Goal: Transaction & Acquisition: Purchase product/service

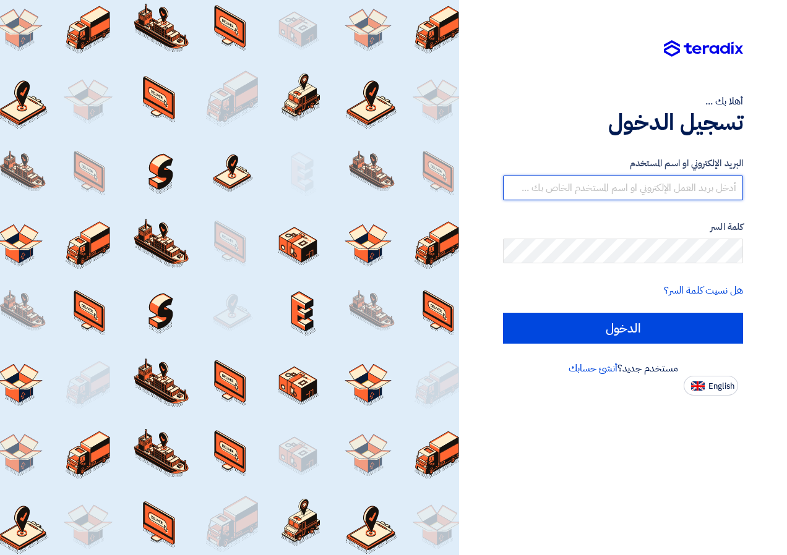
type input "[EMAIL_ADDRESS][DOMAIN_NAME]"
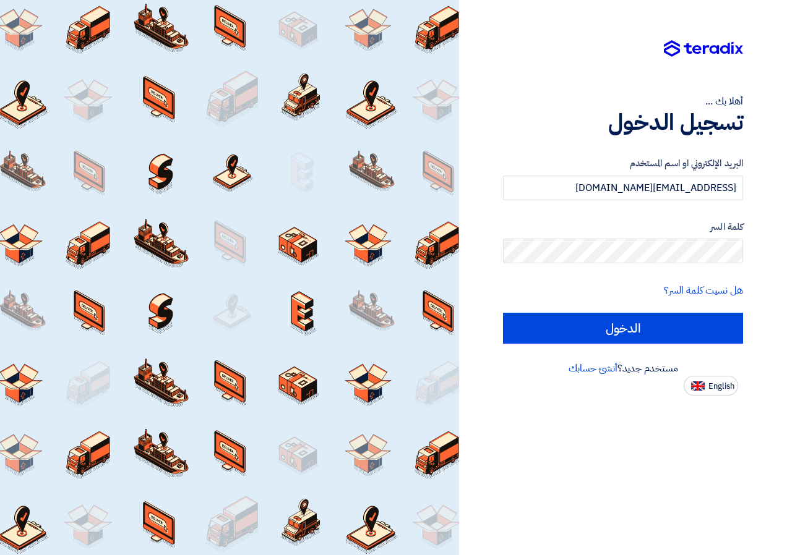
click at [654, 345] on div "البريد الإلكتروني او اسم المستخدم [EMAIL_ADDRESS][DOMAIN_NAME] كلمة السر هل نسي…" at bounding box center [623, 250] width 240 height 222
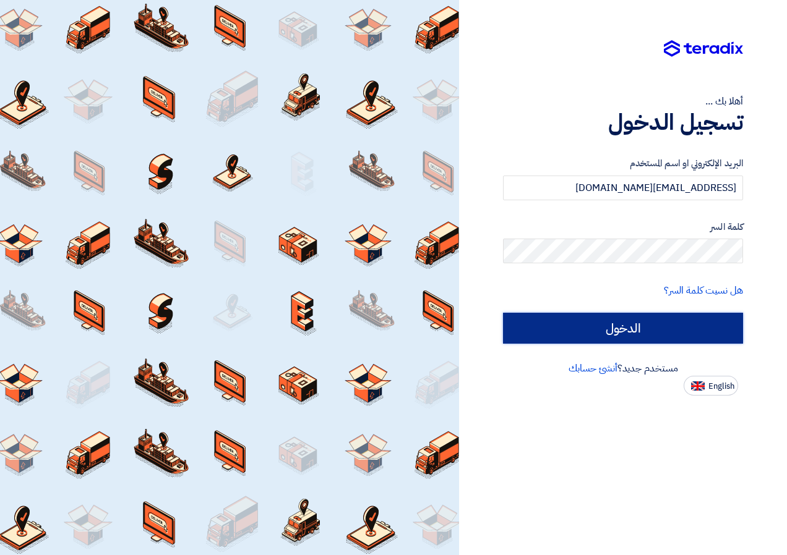
click at [654, 333] on input "الدخول" at bounding box center [623, 328] width 240 height 31
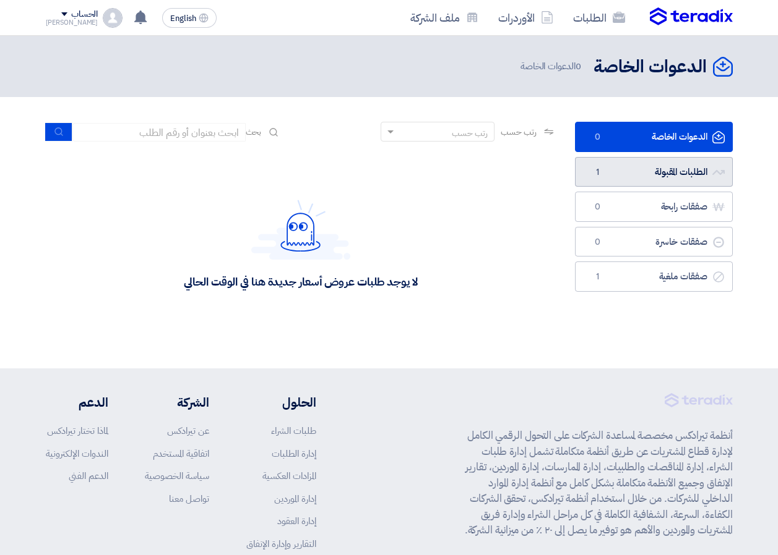
click at [661, 174] on link "الطلبات المقبولة الطلبات المقبولة 1" at bounding box center [654, 172] width 158 height 30
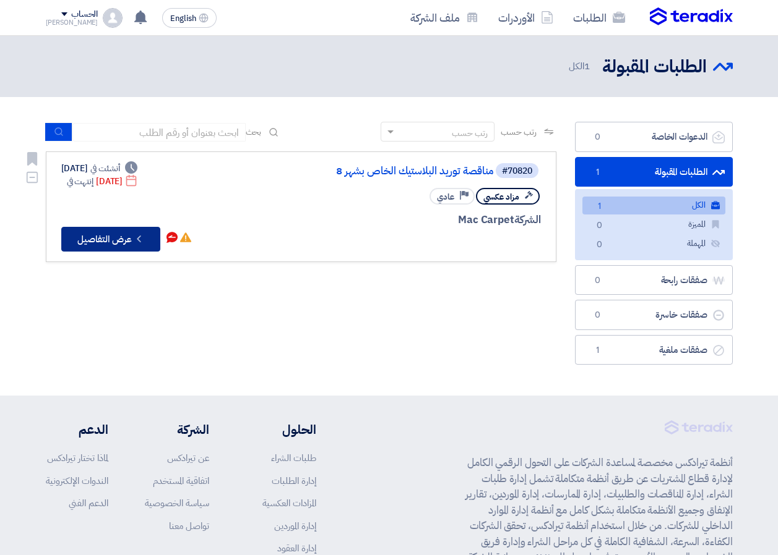
click at [111, 239] on button "Check details عرض التفاصيل" at bounding box center [110, 239] width 99 height 25
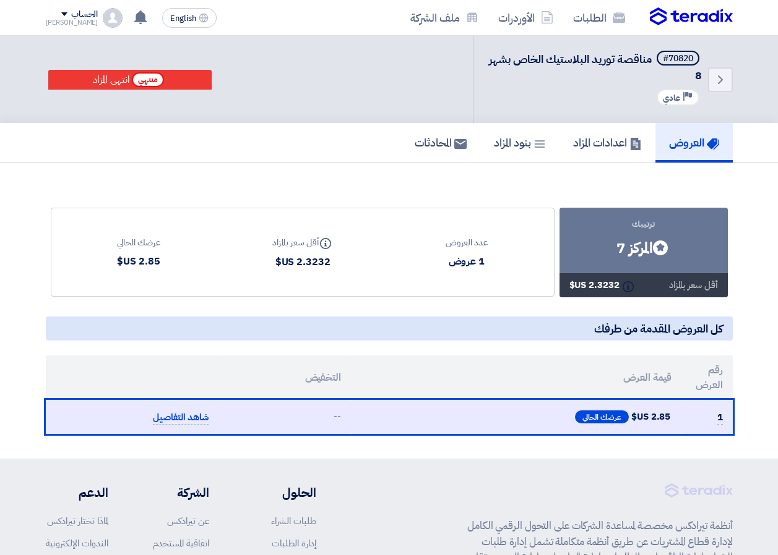
click at [468, 266] on div "1 عروض" at bounding box center [466, 261] width 42 height 15
click at [314, 259] on div "2.3232 US$" at bounding box center [302, 262] width 61 height 15
click at [302, 245] on div "Info أقل سعر بالمزاد" at bounding box center [302, 242] width 61 height 15
click at [294, 242] on div "Info أقل سعر بالمزاد" at bounding box center [302, 242] width 61 height 15
drag, startPoint x: 132, startPoint y: 259, endPoint x: 133, endPoint y: 252, distance: 6.8
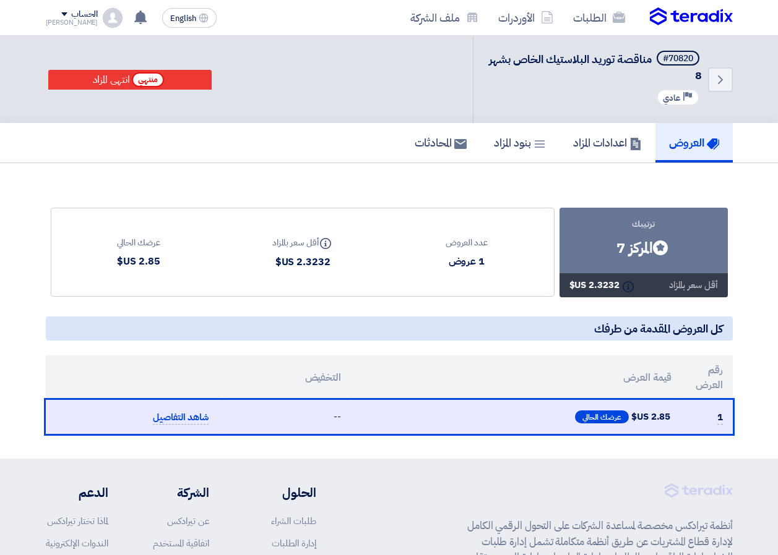
click at [132, 259] on div "2.85 US$" at bounding box center [138, 261] width 43 height 15
click at [133, 245] on div "عرضك الحالي" at bounding box center [138, 242] width 43 height 13
click at [322, 244] on use at bounding box center [325, 243] width 11 height 11
click at [311, 262] on div "2.3232 US$" at bounding box center [302, 262] width 61 height 15
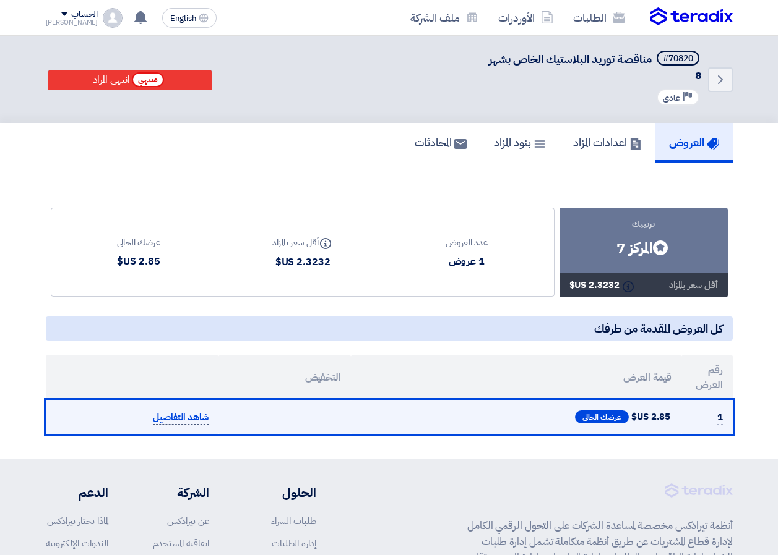
click at [188, 417] on span "شاهد التفاصيل" at bounding box center [181, 418] width 56 height 14
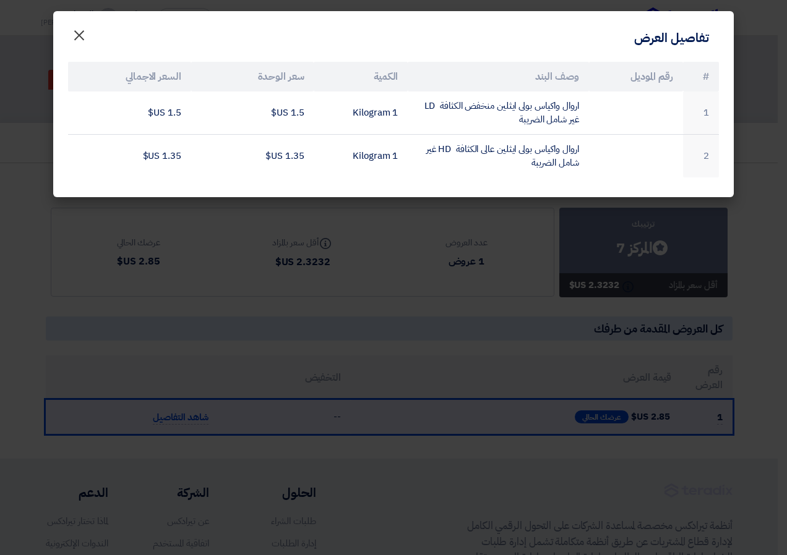
click at [77, 38] on span "×" at bounding box center [79, 34] width 15 height 37
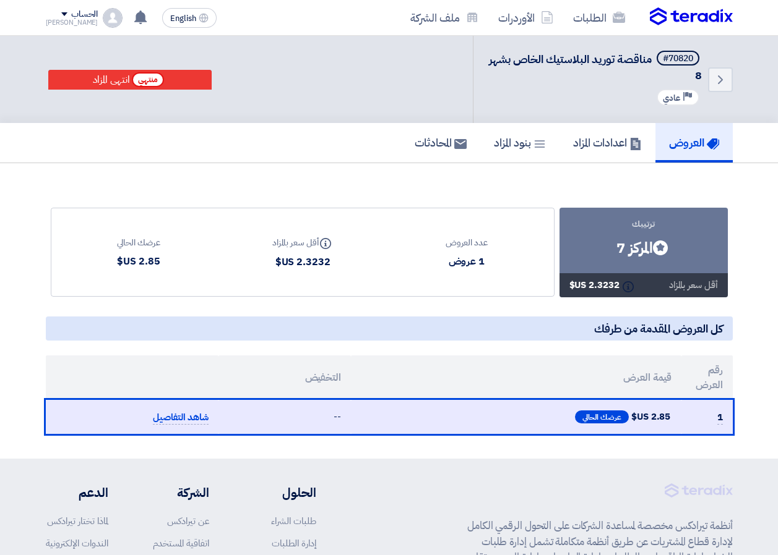
click at [469, 262] on div "1 عروض" at bounding box center [466, 261] width 42 height 15
click at [307, 257] on div "2.3232 US$" at bounding box center [302, 262] width 61 height 15
click at [309, 245] on div "Info أقل سعر بالمزاد" at bounding box center [302, 242] width 61 height 15
click at [614, 149] on h5 "اعدادات المزاد" at bounding box center [607, 142] width 69 height 14
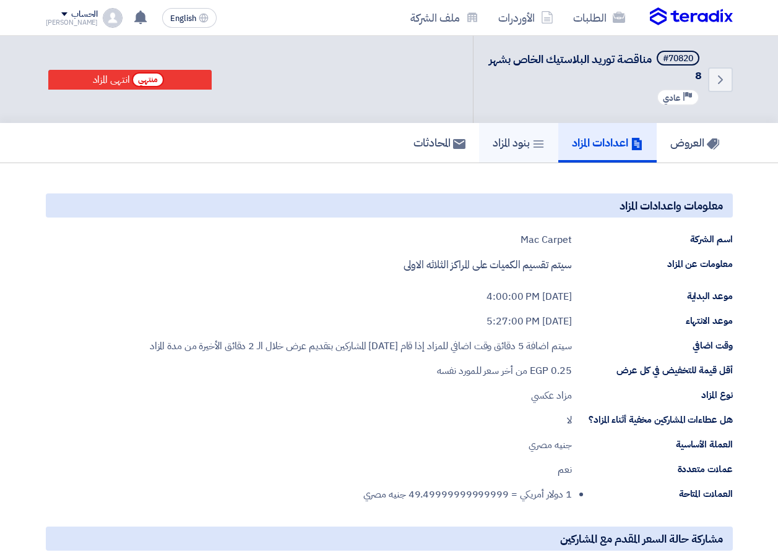
click at [497, 152] on link "بنود المزاد" at bounding box center [518, 143] width 79 height 40
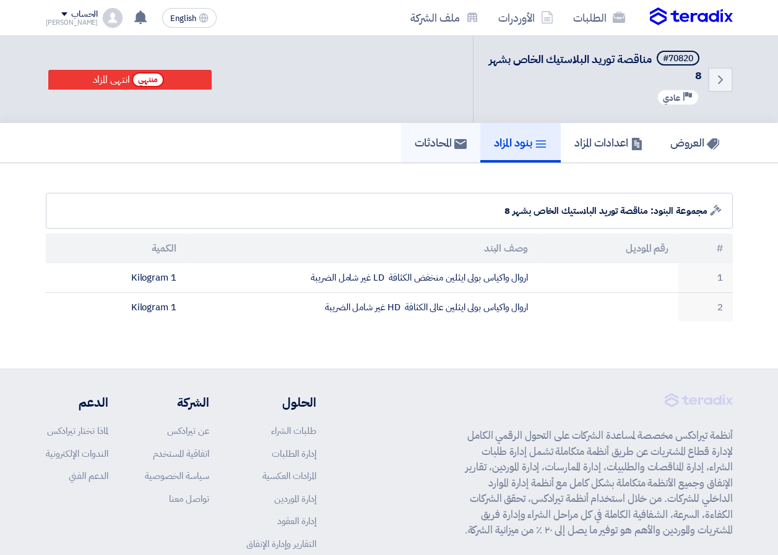
click at [439, 148] on h5 "المحادثات" at bounding box center [440, 142] width 52 height 14
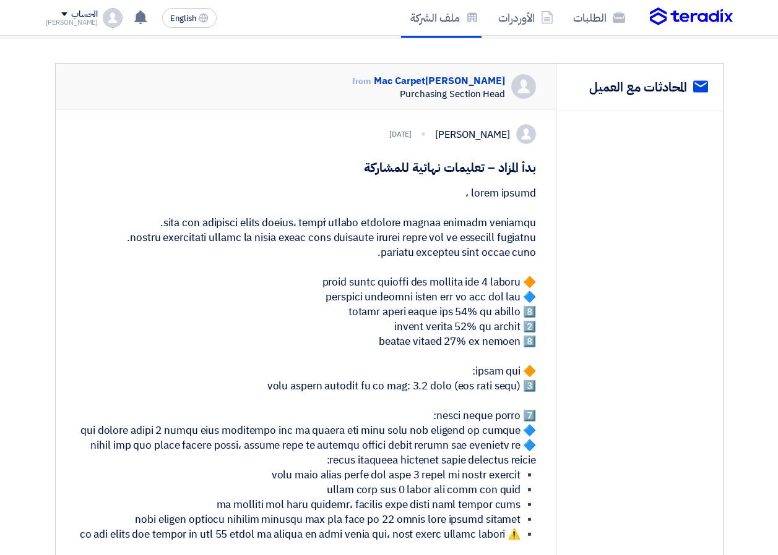
scroll to position [124, 0]
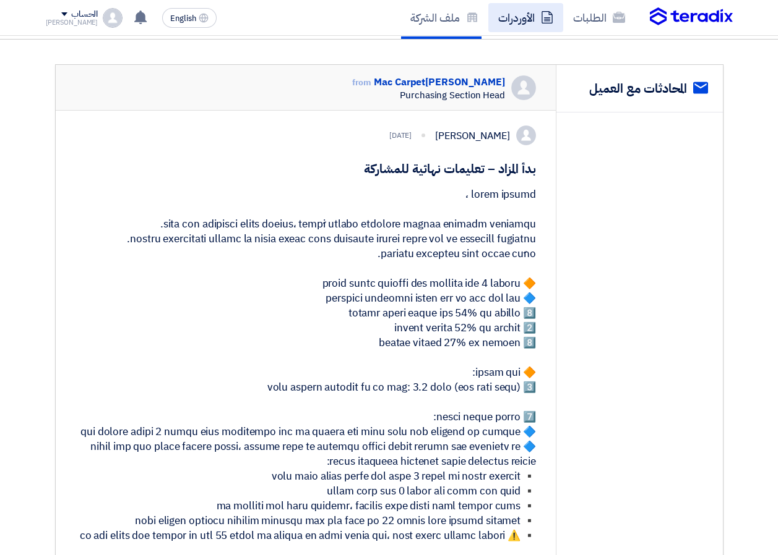
click at [537, 17] on link "الأوردرات" at bounding box center [525, 17] width 75 height 29
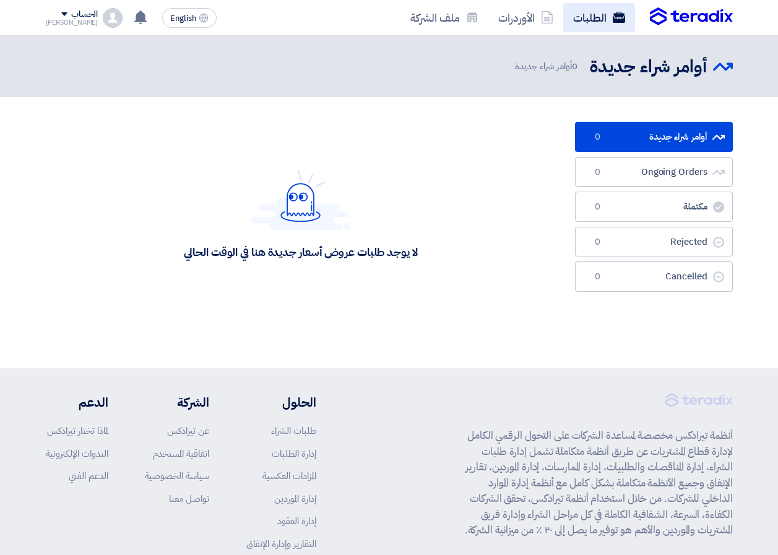
click at [577, 17] on link "الطلبات" at bounding box center [599, 17] width 72 height 29
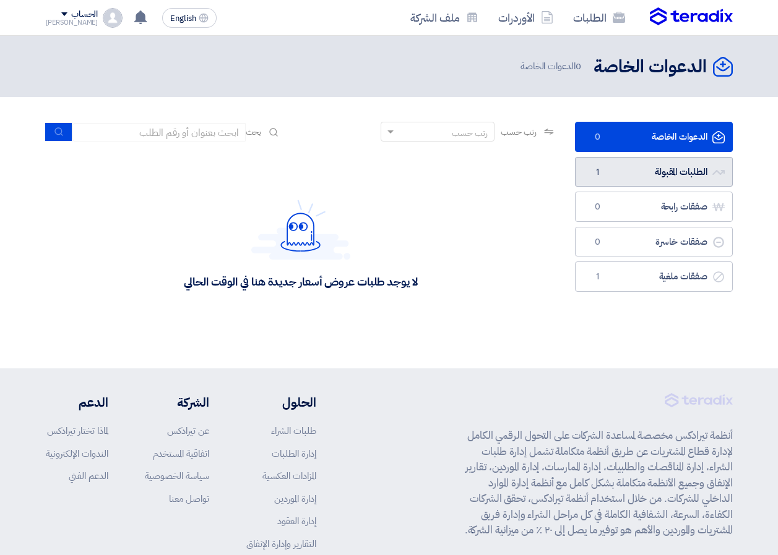
click at [617, 165] on link "الطلبات المقبولة الطلبات المقبولة 1" at bounding box center [654, 172] width 158 height 30
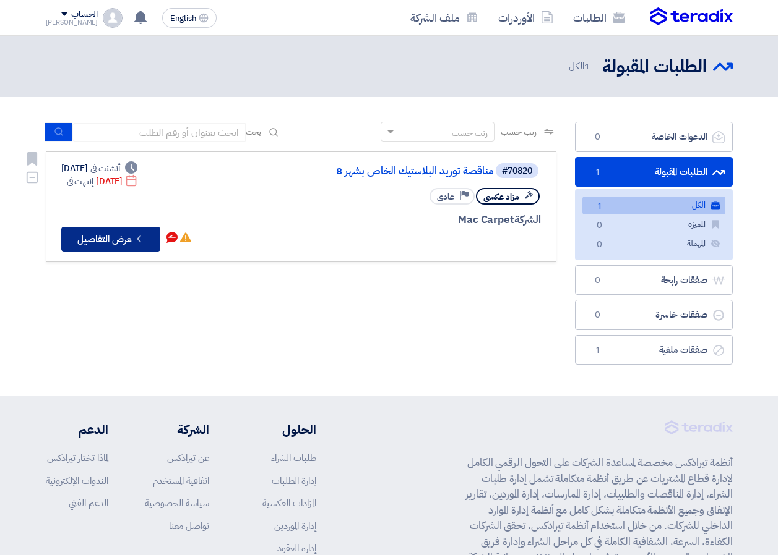
click at [119, 238] on button "Check details عرض التفاصيل" at bounding box center [110, 239] width 99 height 25
